Goal: Complete application form: Complete application form

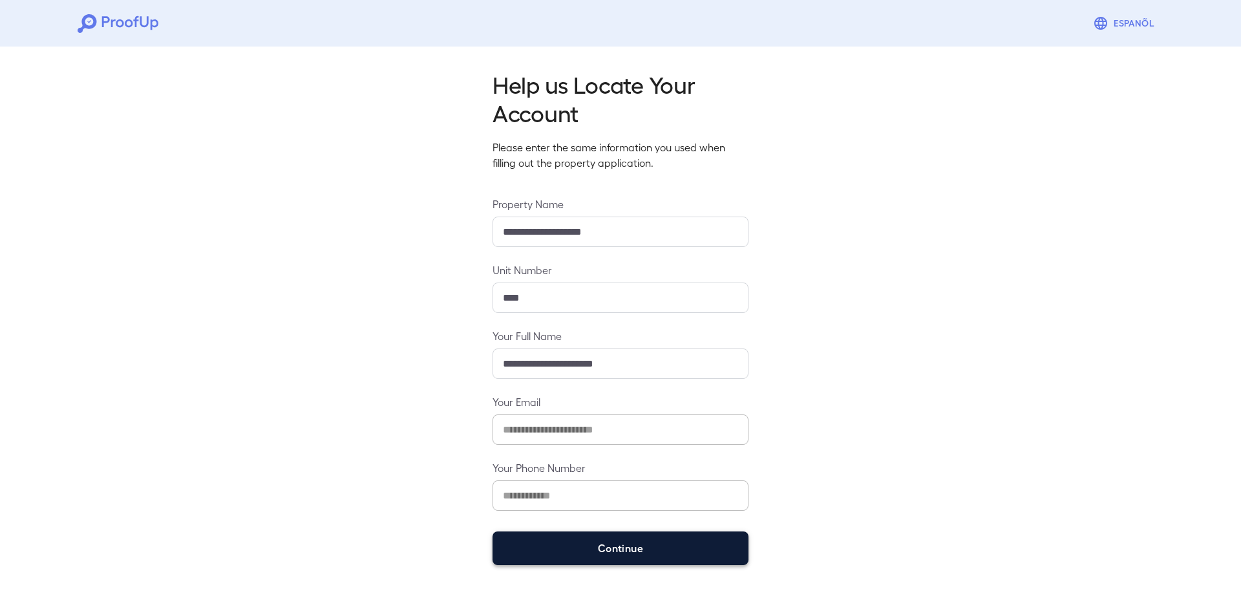
click at [578, 549] on button "Continue" at bounding box center [620, 548] width 256 height 34
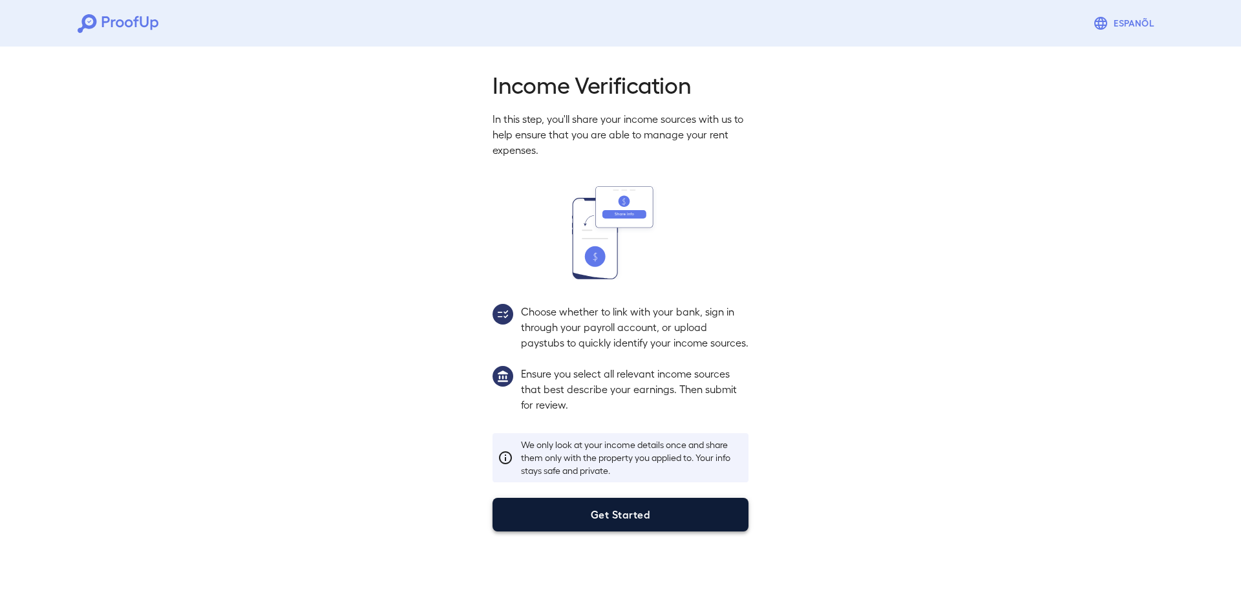
click at [582, 531] on button "Get Started" at bounding box center [620, 515] width 256 height 34
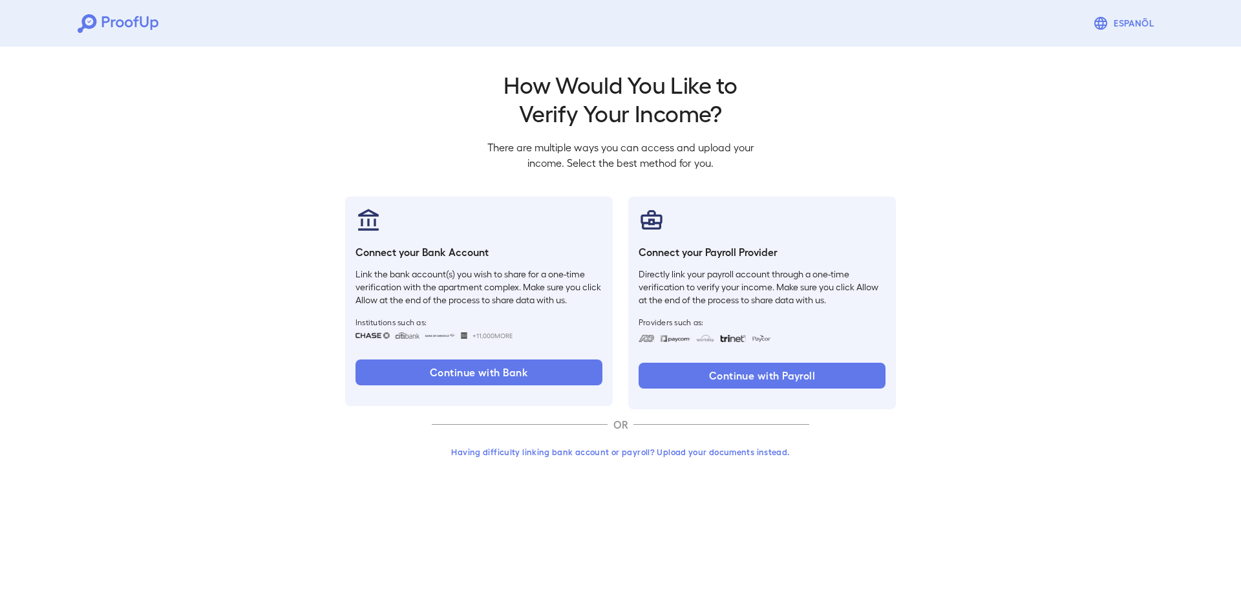
click at [621, 456] on button "Having difficulty linking bank account or payroll? Upload your documents instea…" at bounding box center [620, 451] width 377 height 23
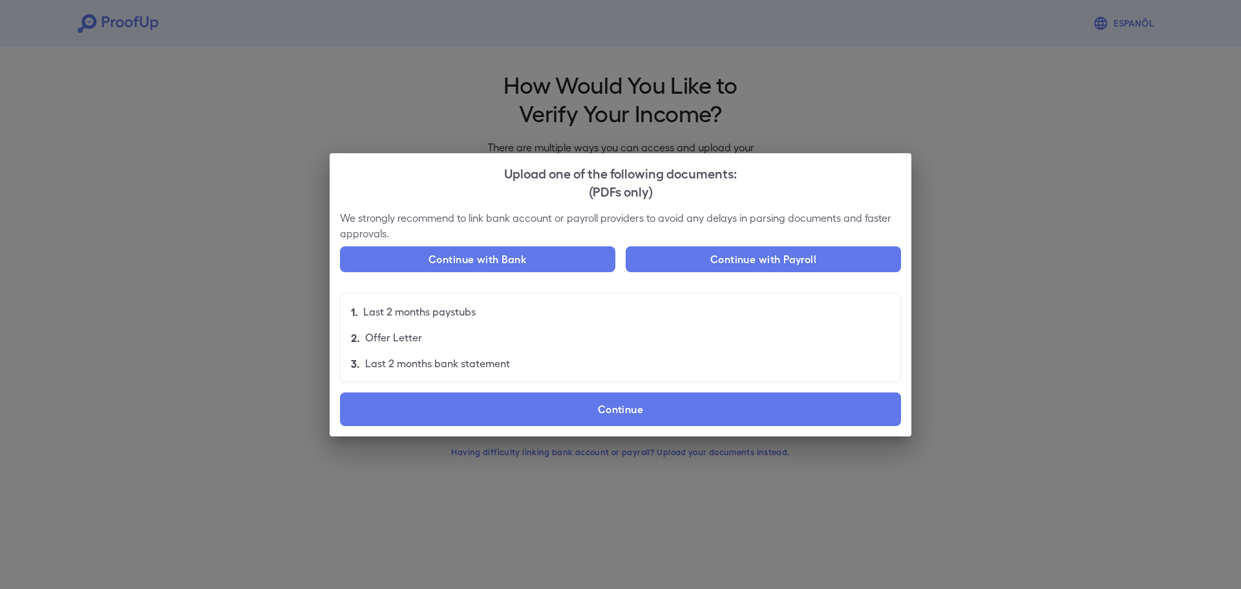
click at [567, 410] on label "Continue" at bounding box center [620, 409] width 561 height 34
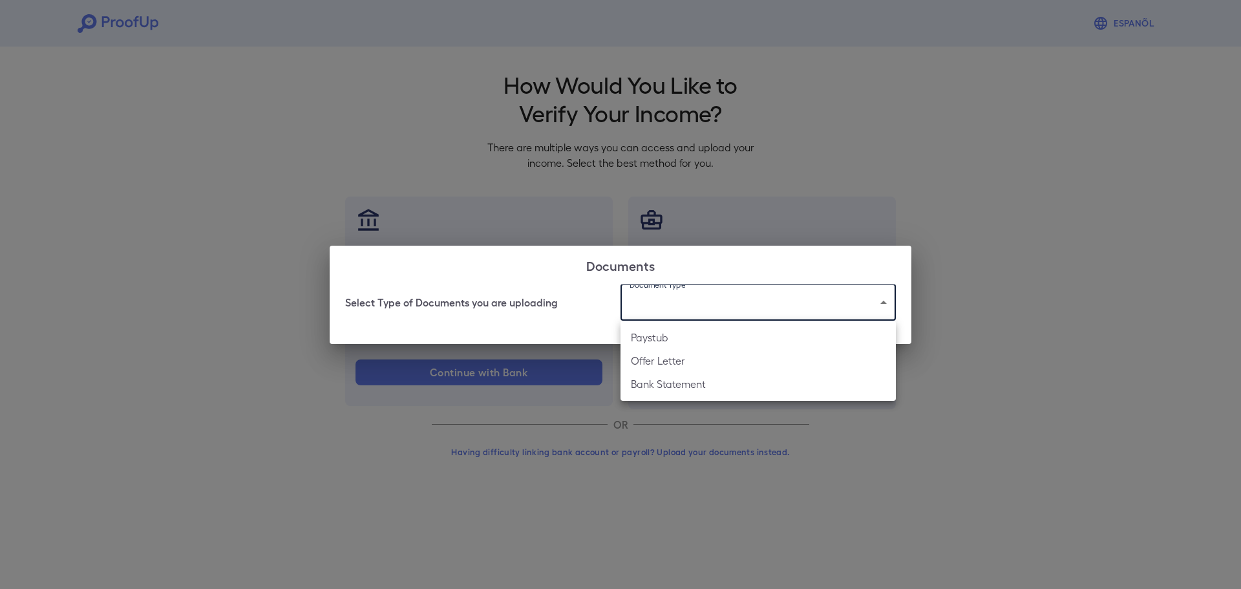
click at [745, 299] on body "Espanõl Go back How Would You Like to Verify Your Income? There are multiple wa…" at bounding box center [620, 247] width 1241 height 494
click at [670, 386] on li "Bank Statement" at bounding box center [757, 383] width 275 height 23
type input "**********"
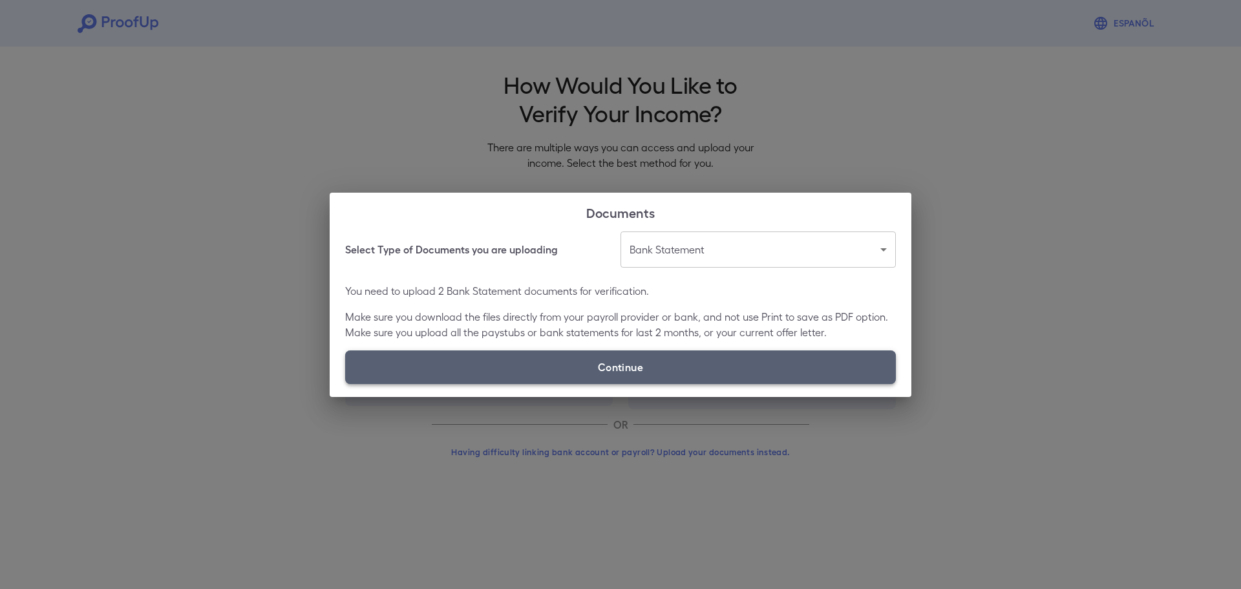
click at [582, 364] on label "Continue" at bounding box center [620, 367] width 551 height 34
click at [346, 383] on input "Continue" at bounding box center [345, 383] width 1 height 1
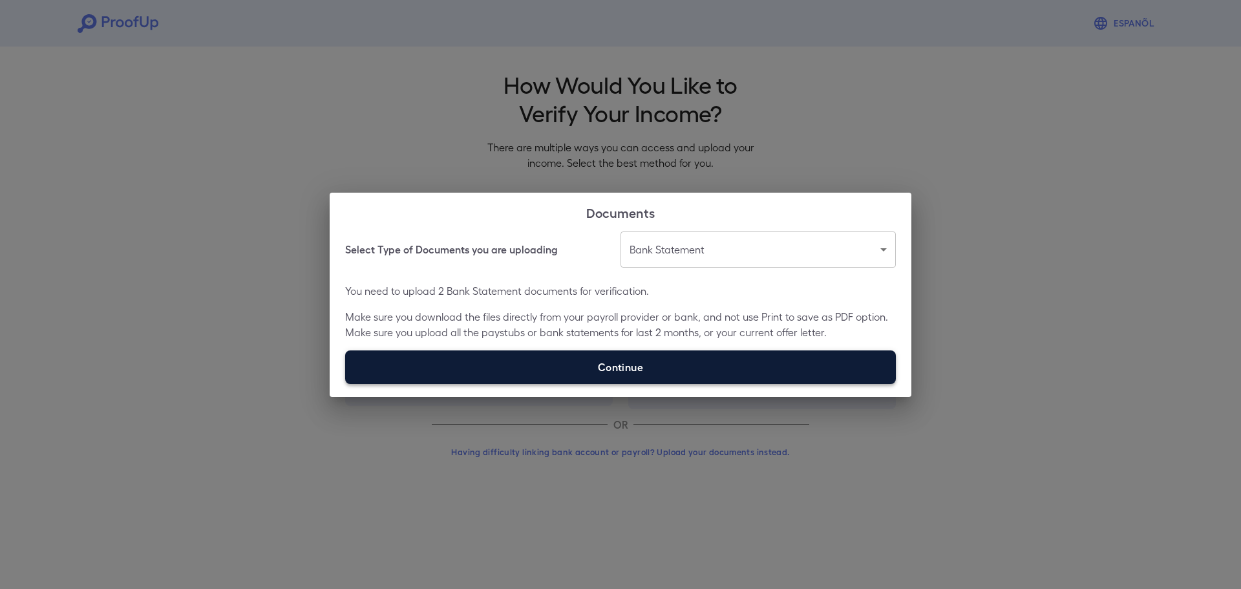
type input "**********"
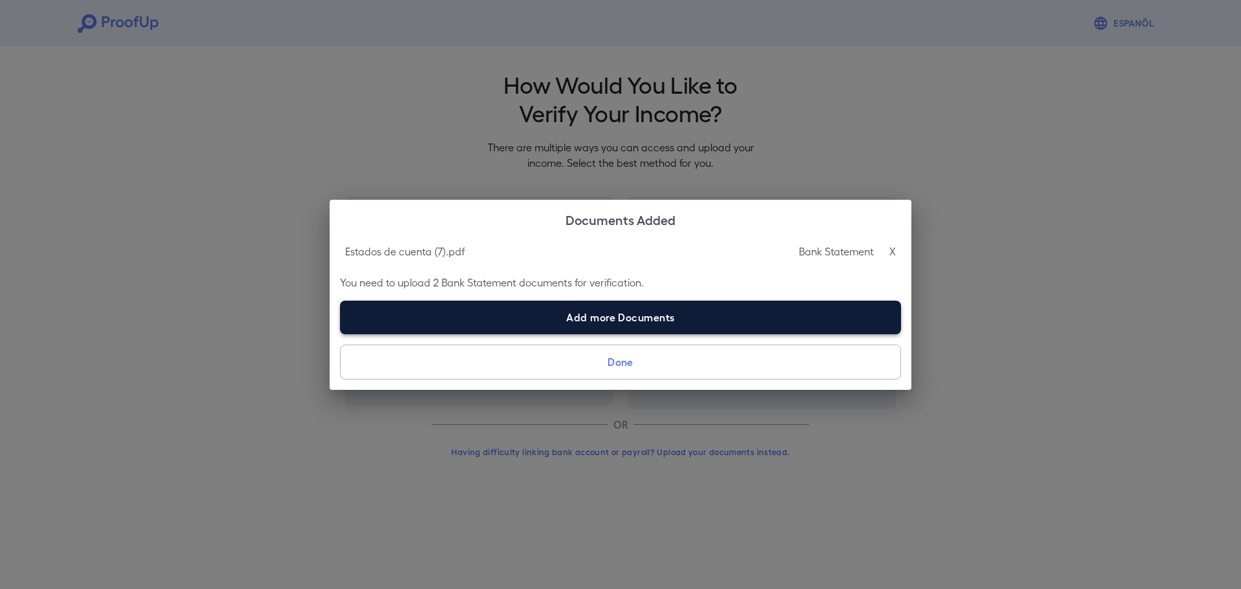
click at [658, 311] on label "Add more Documents" at bounding box center [620, 318] width 561 height 34
click at [341, 333] on input "Add more Documents" at bounding box center [340, 333] width 1 height 1
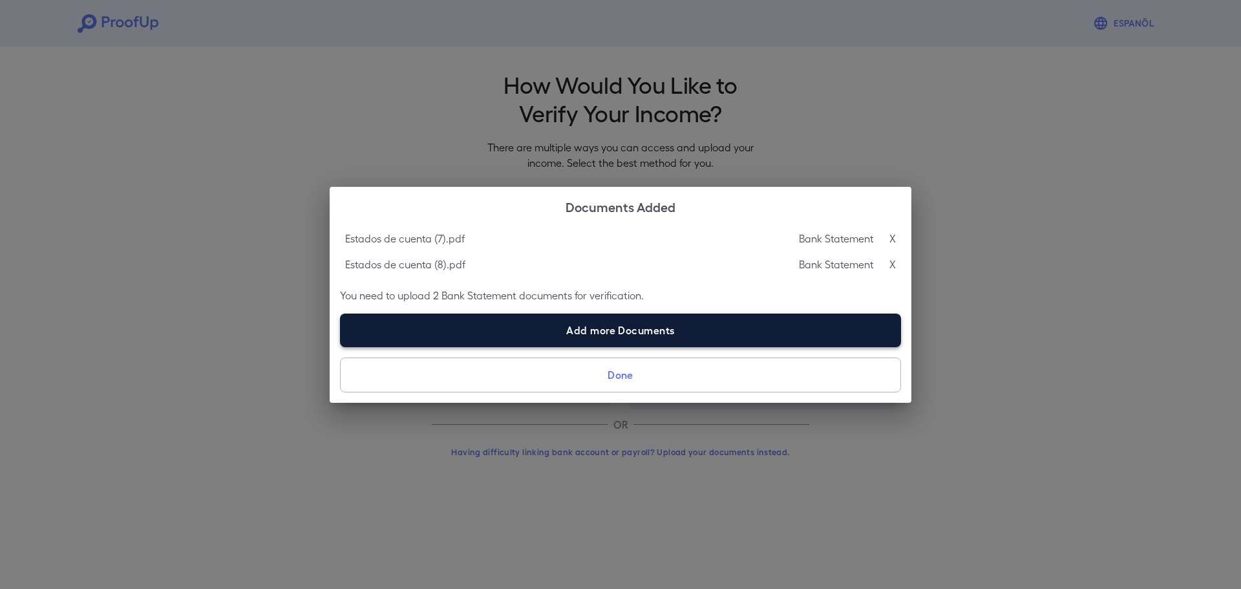
click at [661, 327] on label "Add more Documents" at bounding box center [620, 330] width 561 height 34
click at [341, 346] on input "Add more Documents" at bounding box center [340, 346] width 1 height 1
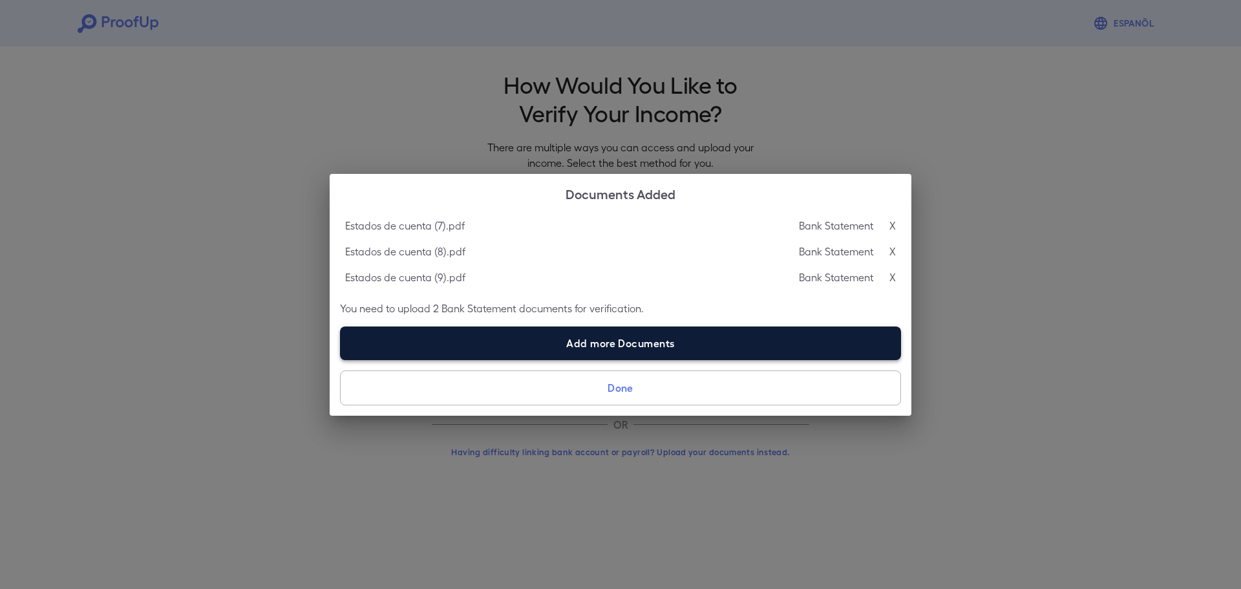
click at [635, 331] on label "Add more Documents" at bounding box center [620, 343] width 561 height 34
click at [341, 359] on input "Add more Documents" at bounding box center [340, 359] width 1 height 1
type input "**********"
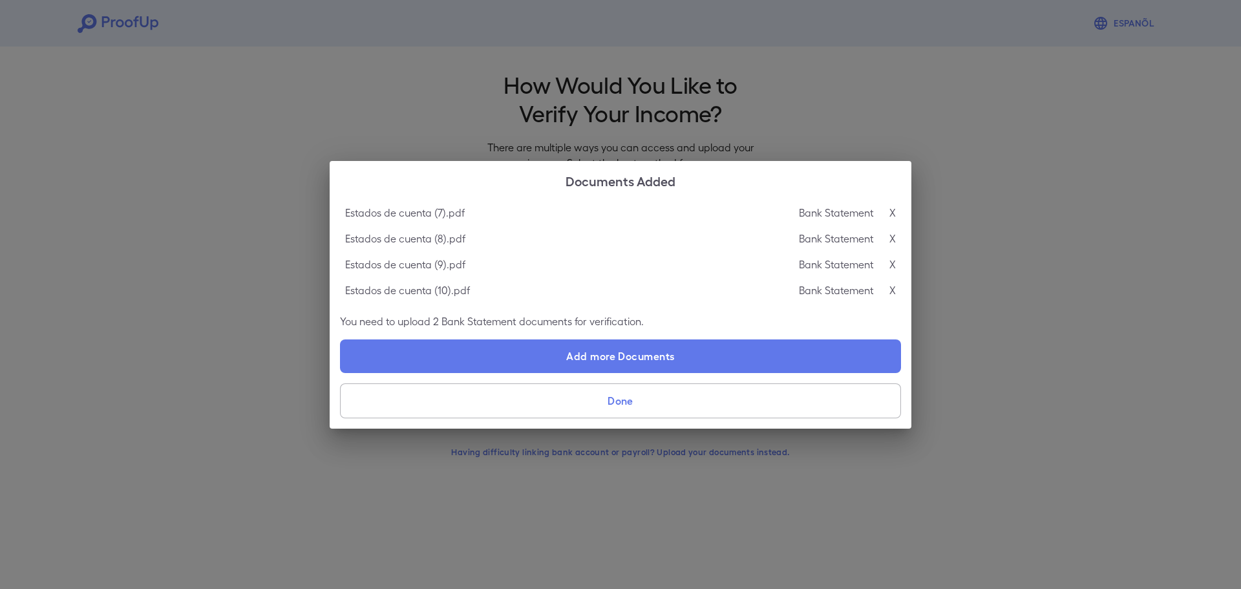
click at [620, 407] on button "Done" at bounding box center [620, 400] width 561 height 35
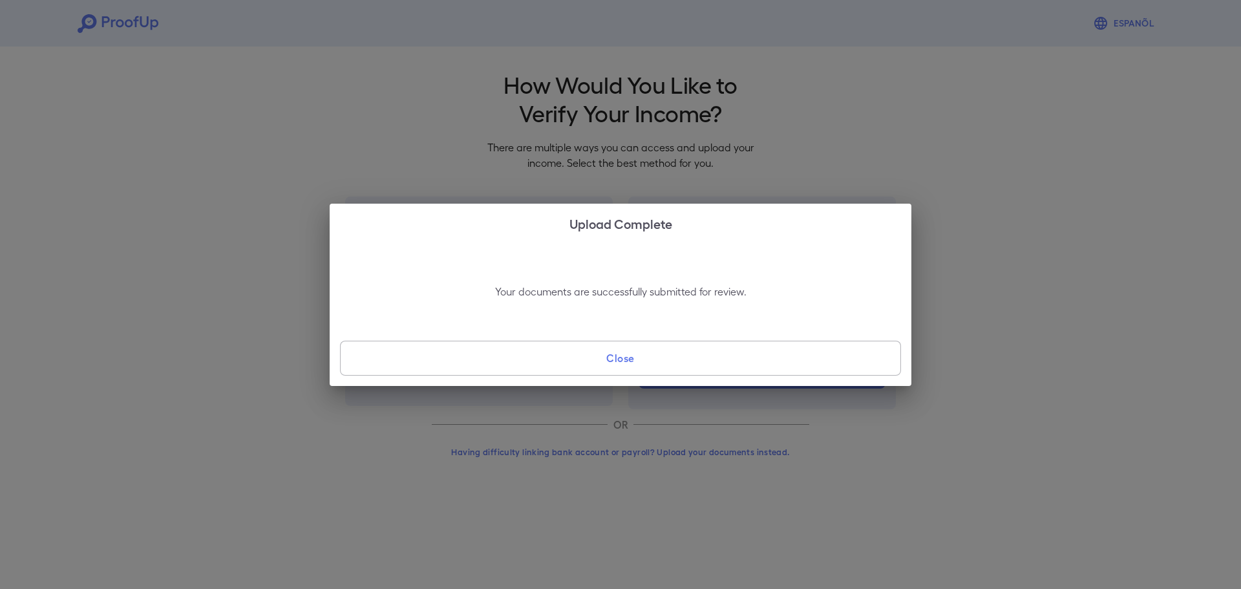
click at [670, 363] on button "Close" at bounding box center [620, 358] width 561 height 35
